Goal: Obtain resource: Download file/media

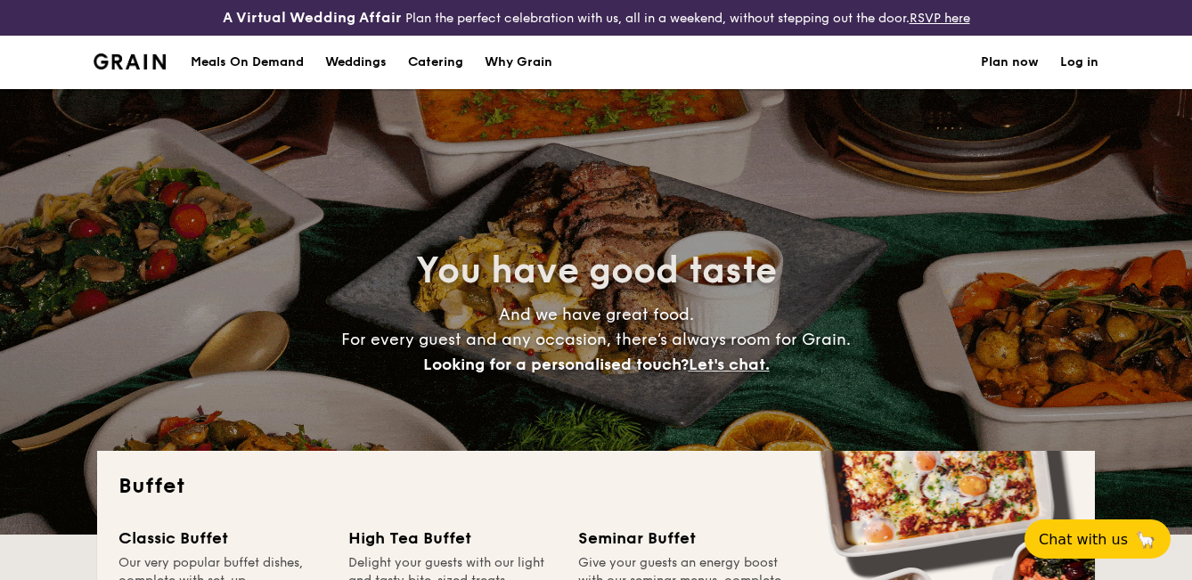
select select
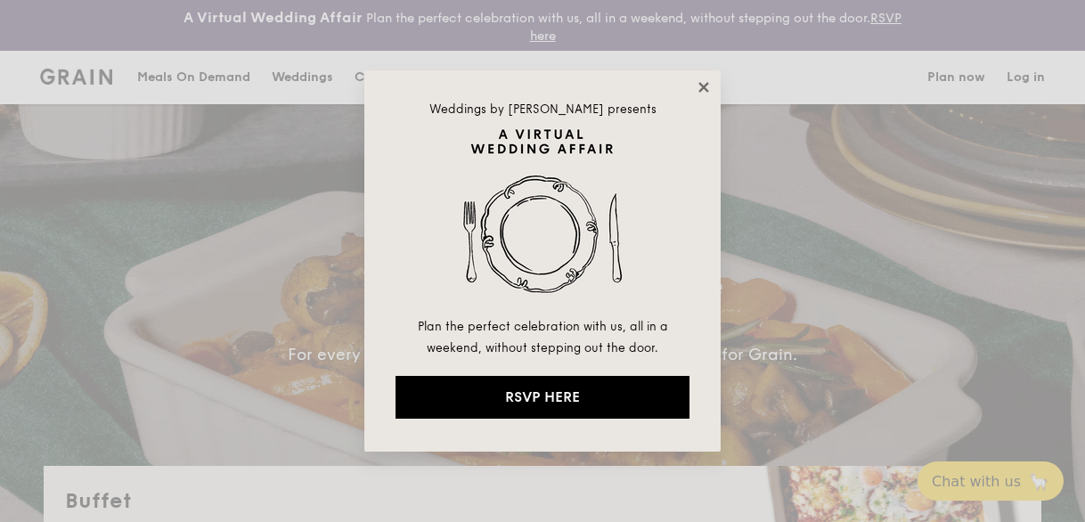
click at [705, 90] on icon at bounding box center [703, 87] width 10 height 10
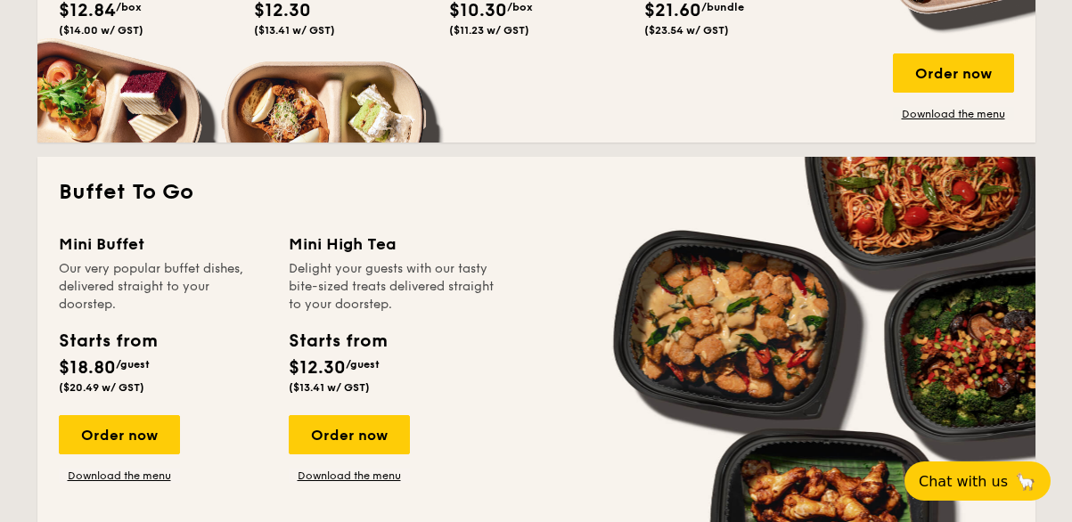
scroll to position [1069, 0]
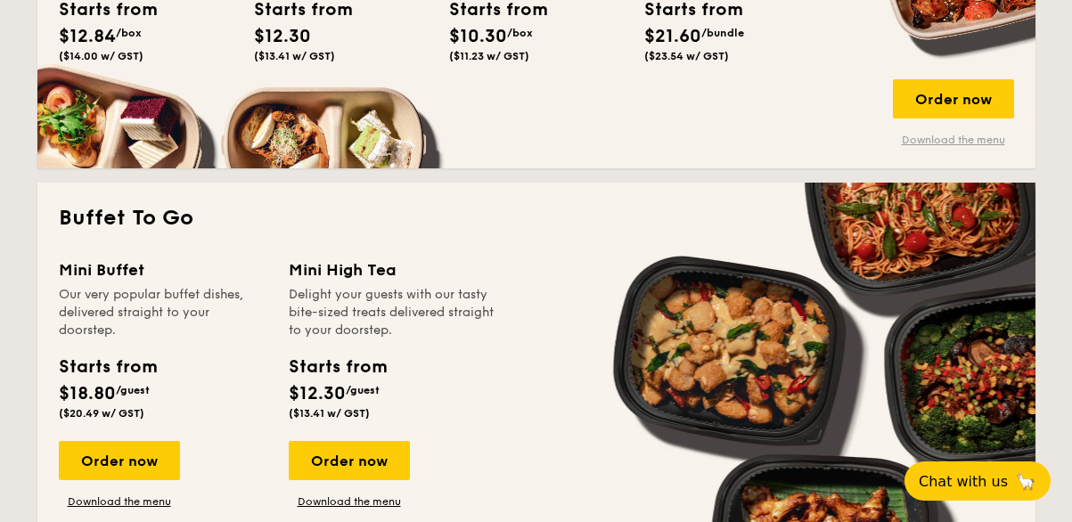
click at [960, 141] on link "Download the menu" at bounding box center [953, 140] width 121 height 14
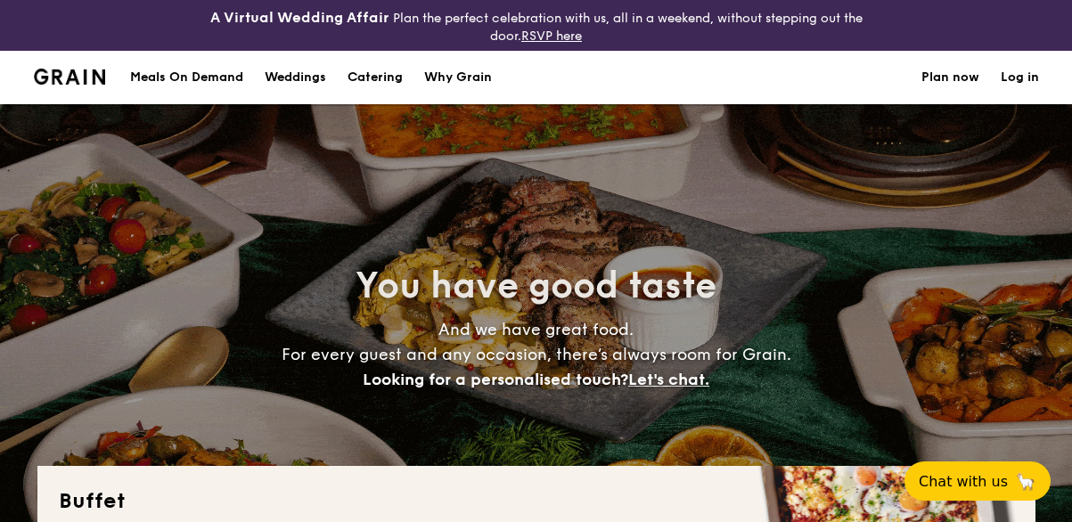
select select
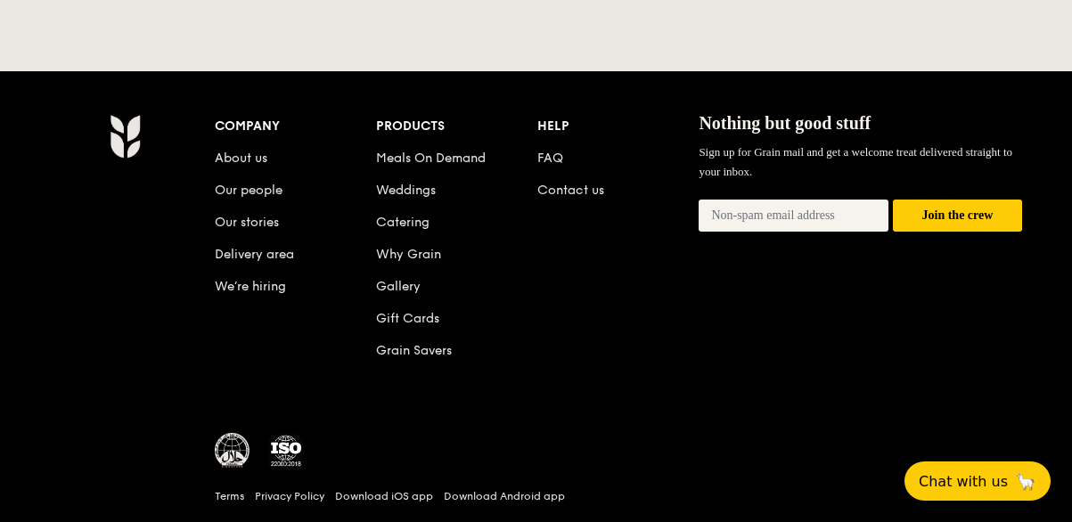
scroll to position [3998, 0]
